Goal: Information Seeking & Learning: Check status

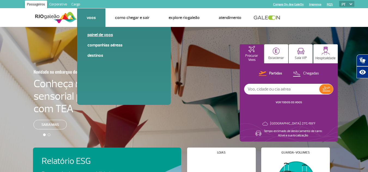
click at [93, 33] on link "Painel de voos" at bounding box center [123, 35] width 73 height 6
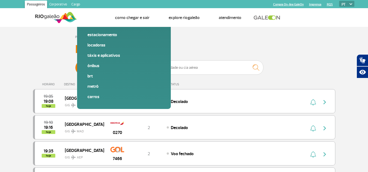
drag, startPoint x: 111, startPoint y: 4, endPoint x: 105, endPoint y: 2, distance: 6.4
click at [105, 2] on section "Passageiros Corporativo Cargo Compra On-line GaleOn Imprensa RQS PT ENG ESP" at bounding box center [184, 4] width 349 height 8
click at [130, 68] on span "Chegadas" at bounding box center [135, 68] width 16 height 14
click at [75, 65] on input "Partidas Chegadas" at bounding box center [75, 65] width 0 height 0
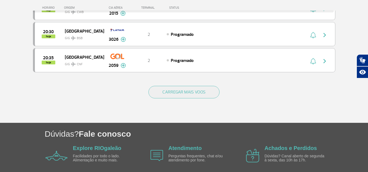
scroll to position [545, 0]
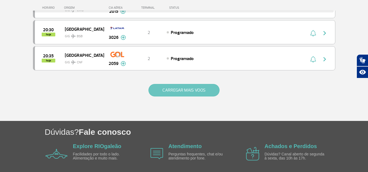
click at [213, 92] on button "CARREGAR MAIS VOOS" at bounding box center [183, 90] width 71 height 13
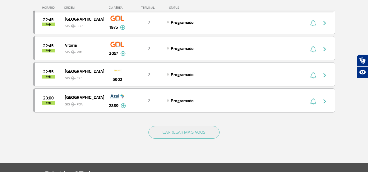
scroll to position [1035, 0]
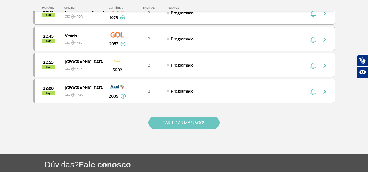
click at [206, 120] on button "CARREGAR MAIS VOOS" at bounding box center [183, 123] width 71 height 13
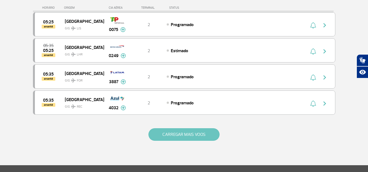
scroll to position [1525, 0]
